Goal: Feedback & Contribution: Submit feedback/report problem

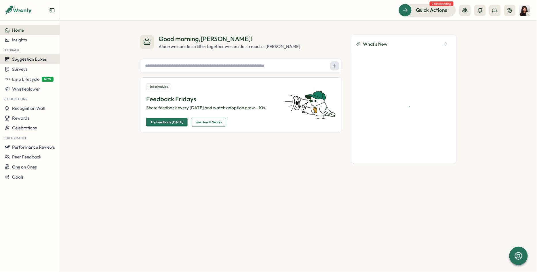
click at [30, 62] on button "Suggestion Boxes" at bounding box center [30, 59] width 60 height 10
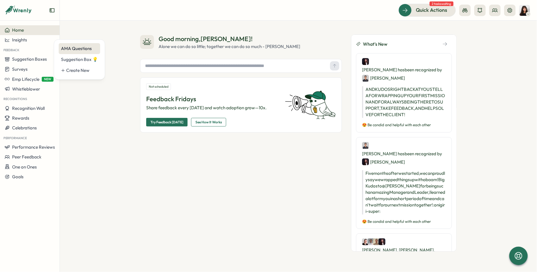
click at [85, 49] on div "AMA Questions" at bounding box center [79, 48] width 37 height 6
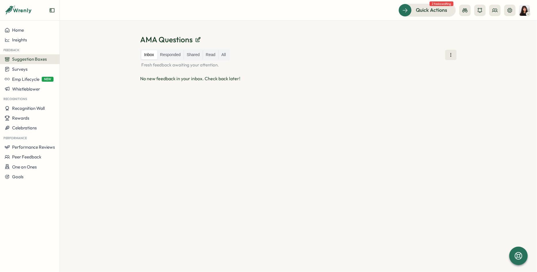
click at [445, 61] on div "Inbox Responded Shared Read All Fresh feedback awaiting your attention." at bounding box center [298, 58] width 316 height 19
click at [447, 56] on button at bounding box center [451, 55] width 12 height 10
click at [446, 76] on button "Public URL" at bounding box center [451, 72] width 38 height 11
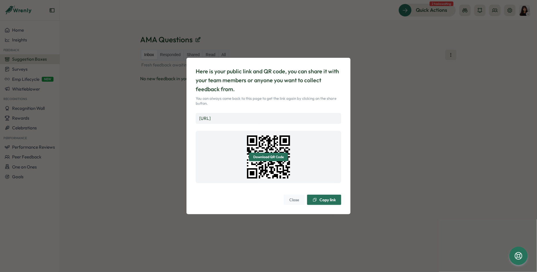
click at [211, 121] on link "https://app.wrenly.ai/feedback/P_ND7KKdGyGf3FodUriDG" at bounding box center [205, 118] width 12 height 5
click at [433, 110] on div "Here is your public link and QR code, you can share it with your team members o…" at bounding box center [268, 136] width 537 height 272
click at [410, 175] on div "Here is your public link and QR code, you can share it with your team members o…" at bounding box center [268, 136] width 537 height 272
click at [286, 198] on button "Close" at bounding box center [294, 200] width 21 height 10
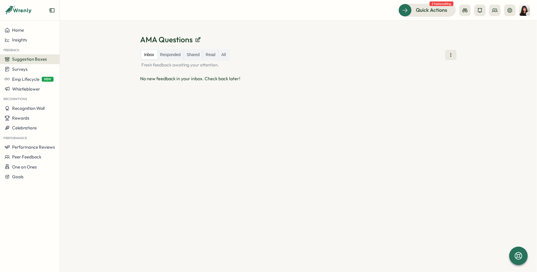
click at [33, 60] on span "Suggestion Boxes" at bounding box center [29, 58] width 35 height 5
click at [83, 47] on div "AMA Questions" at bounding box center [79, 48] width 37 height 6
click at [455, 55] on button at bounding box center [451, 55] width 12 height 10
click at [453, 74] on span "Public URL" at bounding box center [452, 73] width 21 height 6
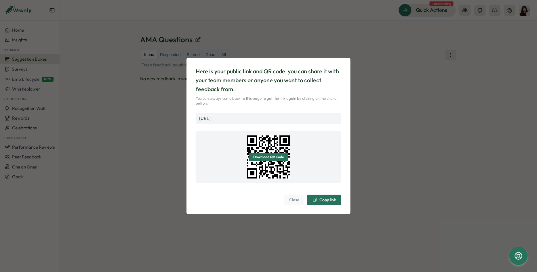
click at [274, 154] on span "Download QR Code" at bounding box center [268, 157] width 30 height 8
click at [371, 95] on div "Here is your public link and QR code, you can share it with your team members o…" at bounding box center [268, 136] width 537 height 272
click at [211, 118] on link "https://app.wrenly.ai/feedback/P_ND7KKdGyGf3FodUriDG" at bounding box center [205, 118] width 12 height 5
click at [388, 125] on div "Here is your public link and QR code, you can share it with your team members o…" at bounding box center [268, 136] width 537 height 272
click at [297, 198] on span "Close" at bounding box center [294, 200] width 10 height 10
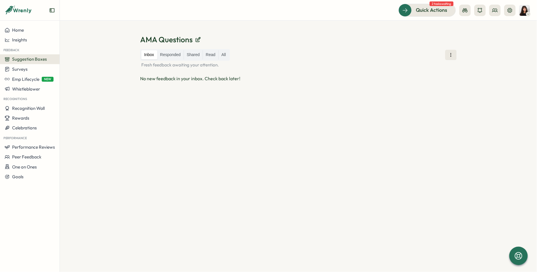
click at [266, 104] on div "Inbox Responded Shared Read All Fresh feedback awaiting your attention. No new …" at bounding box center [298, 153] width 316 height 209
click at [448, 56] on button at bounding box center [451, 55] width 12 height 10
click at [402, 71] on div "Inbox Responded Shared Read All Fresh feedback awaiting your attention. No new …" at bounding box center [298, 153] width 316 height 209
click at [175, 53] on label "Responded" at bounding box center [170, 54] width 26 height 9
click at [196, 53] on label "Shared" at bounding box center [193, 54] width 19 height 9
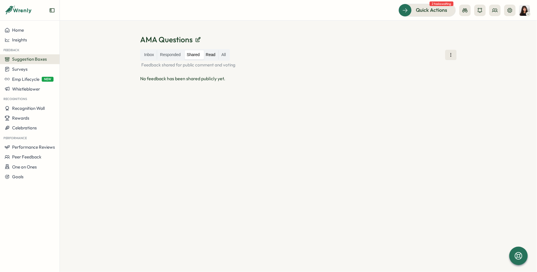
click at [213, 53] on label "Read" at bounding box center [210, 54] width 15 height 9
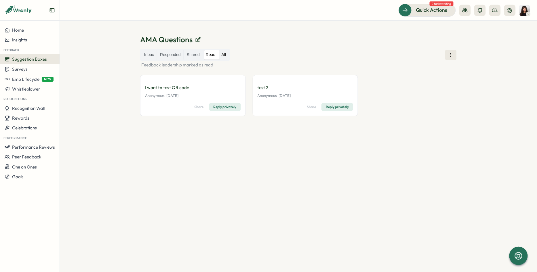
click at [229, 57] on label "All" at bounding box center [224, 54] width 10 height 9
click at [214, 57] on label "Read" at bounding box center [210, 54] width 15 height 9
click at [143, 53] on label "Inbox" at bounding box center [149, 54] width 16 height 9
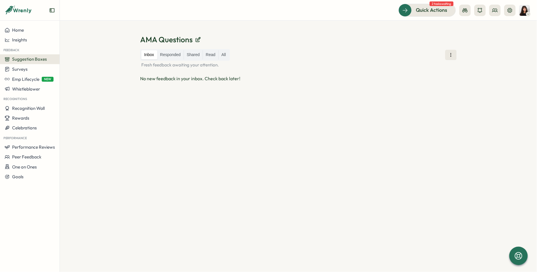
click at [248, 145] on div "Inbox Responded Shared Read All Fresh feedback awaiting your attention. No new …" at bounding box center [298, 153] width 316 height 209
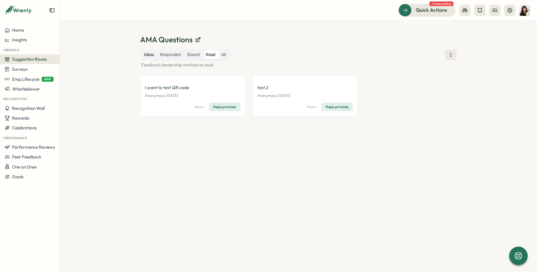
click at [150, 56] on label "Inbox" at bounding box center [149, 54] width 16 height 9
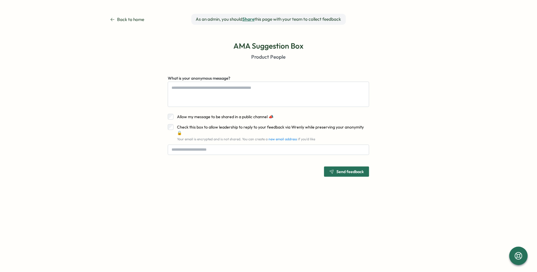
click at [92, 158] on div "Back to home As an admin, you should Share this page with your team to collect …" at bounding box center [268, 100] width 537 height 200
type textarea "*"
click at [228, 87] on textarea "What is your anonymous message?" at bounding box center [268, 94] width 201 height 25
type textarea "*"
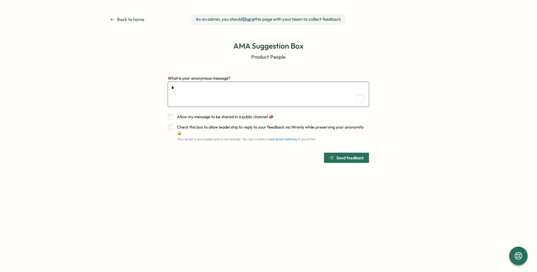
type textarea "**"
type textarea "*"
type textarea "***"
type textarea "*"
type textarea "****"
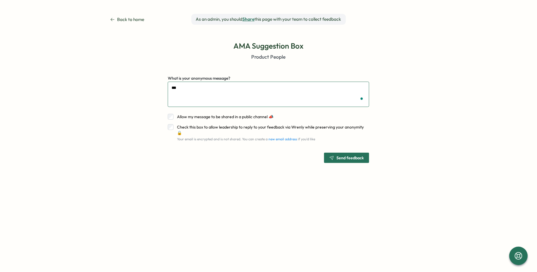
type textarea "*"
type textarea "****"
click at [349, 156] on span "Send feedback" at bounding box center [349, 158] width 27 height 4
type textarea "*"
